Goal: Check status

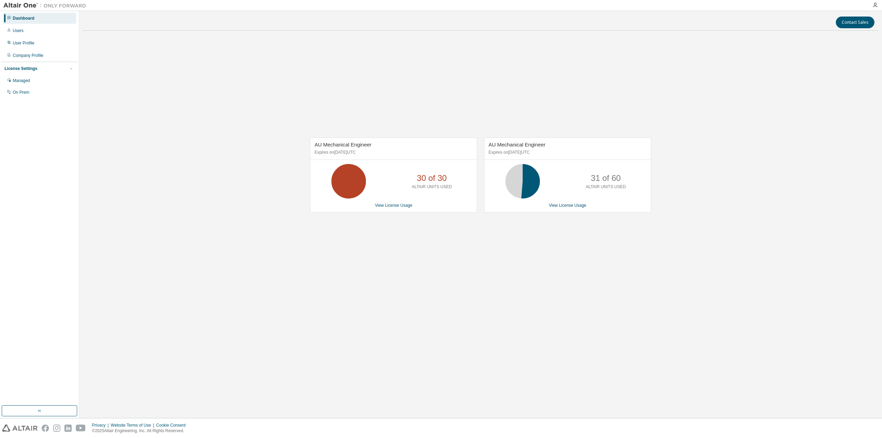
click at [570, 201] on div "AU Mechanical Engineer Expires on [DATE] UTC 31 of 60 ALTAIR UNITS USED View Li…" at bounding box center [567, 174] width 167 height 75
click at [567, 203] on link "View License Usage" at bounding box center [568, 205] width 38 height 5
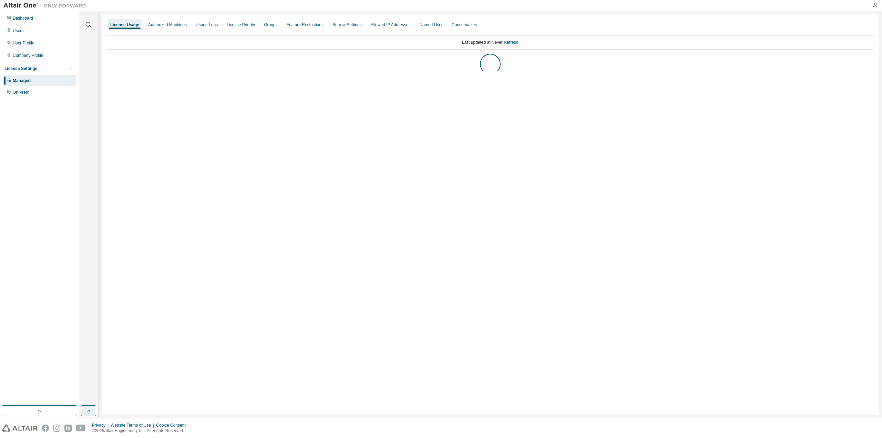
click at [88, 415] on button "button" at bounding box center [88, 410] width 15 height 11
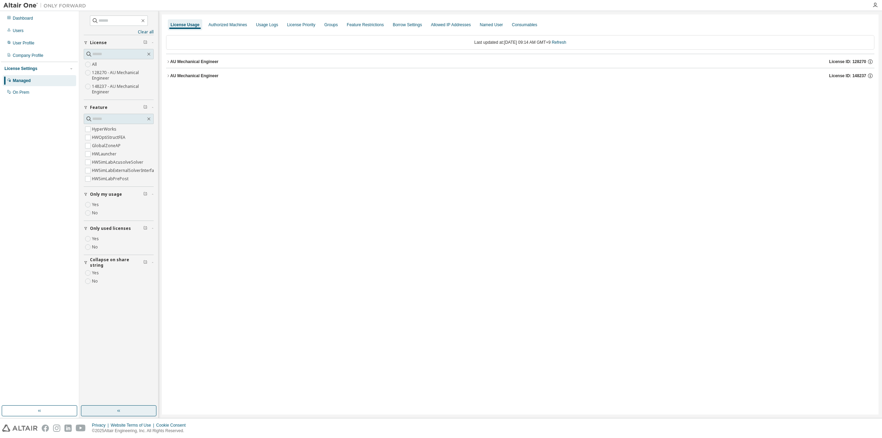
click at [133, 410] on button "button" at bounding box center [118, 410] width 75 height 11
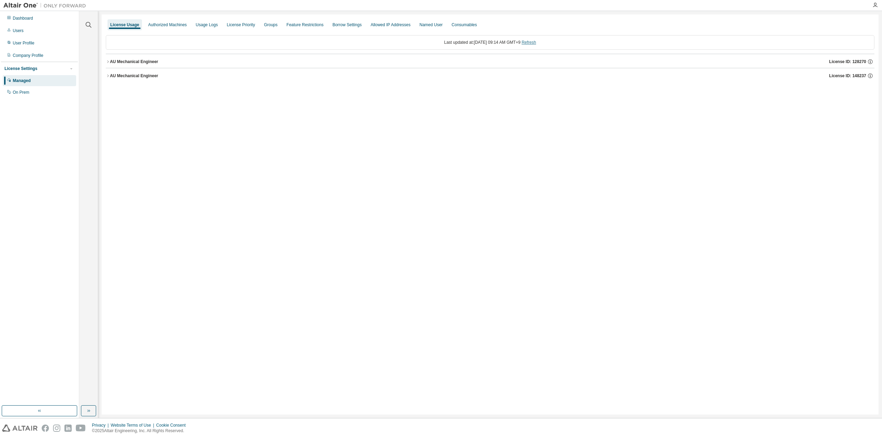
click at [536, 43] on link "Refresh" at bounding box center [529, 42] width 14 height 5
click at [144, 76] on div "AU Mechanical Engineer" at bounding box center [134, 76] width 48 height 6
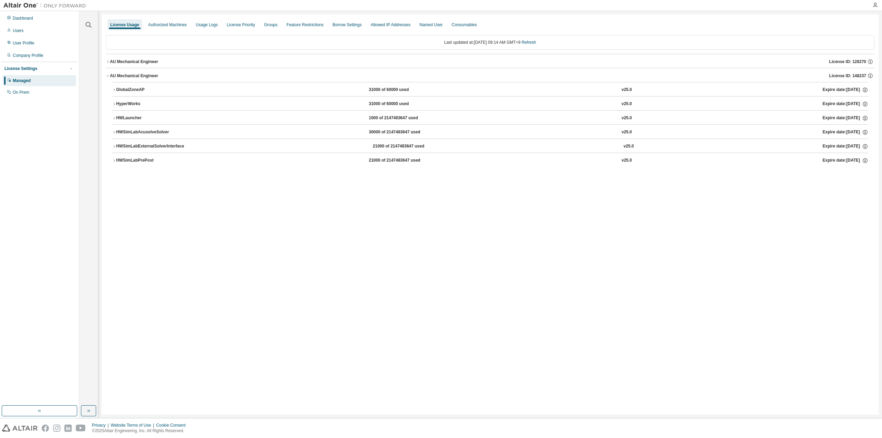
click at [142, 59] on div "AU Mechanical Engineer" at bounding box center [134, 62] width 48 height 6
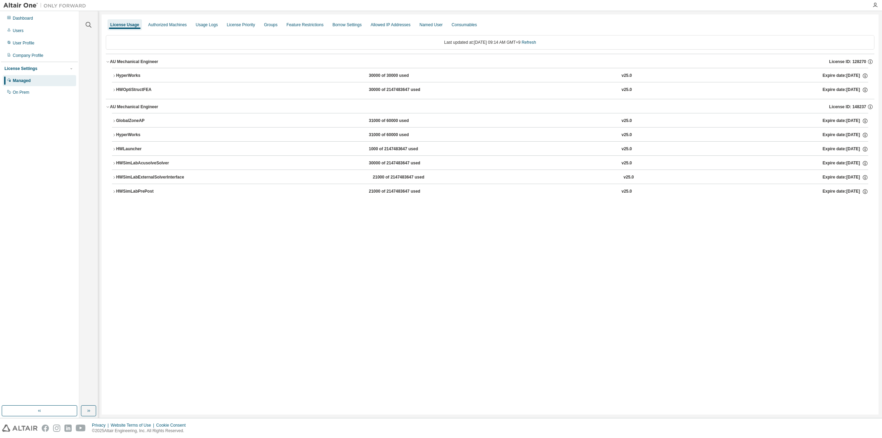
click at [127, 123] on div "GlobalZoneAP" at bounding box center [147, 121] width 62 height 6
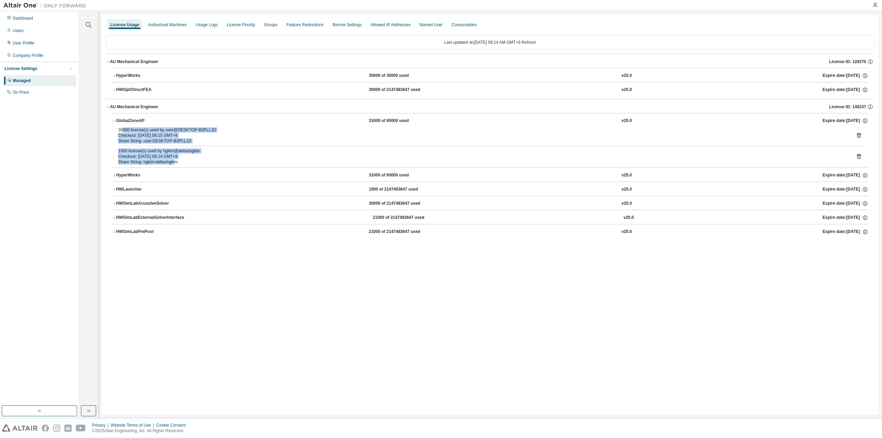
drag, startPoint x: 123, startPoint y: 131, endPoint x: 175, endPoint y: 160, distance: 59.9
click at [175, 160] on div "30000 license(s) used by user@DESKTOP-B2PLL1D Checkout: [DATE] 08:15 GMT+9 Shar…" at bounding box center [490, 147] width 756 height 40
click at [157, 161] on div "Share String: hgkim:deltaxhgkim" at bounding box center [481, 162] width 727 height 6
